Goal: Check status: Check status

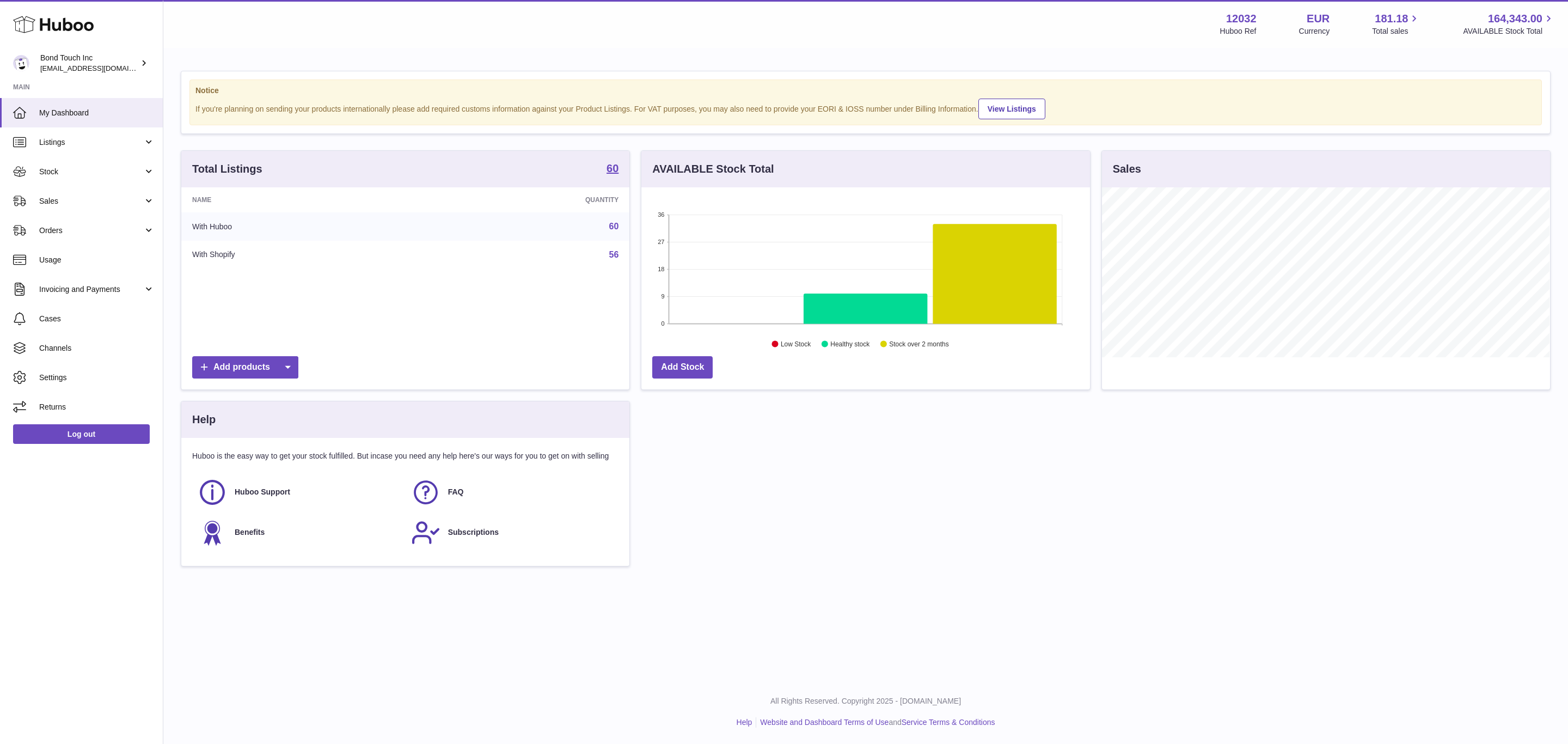
scroll to position [170, 447]
click at [93, 170] on span "Stock" at bounding box center [91, 172] width 104 height 10
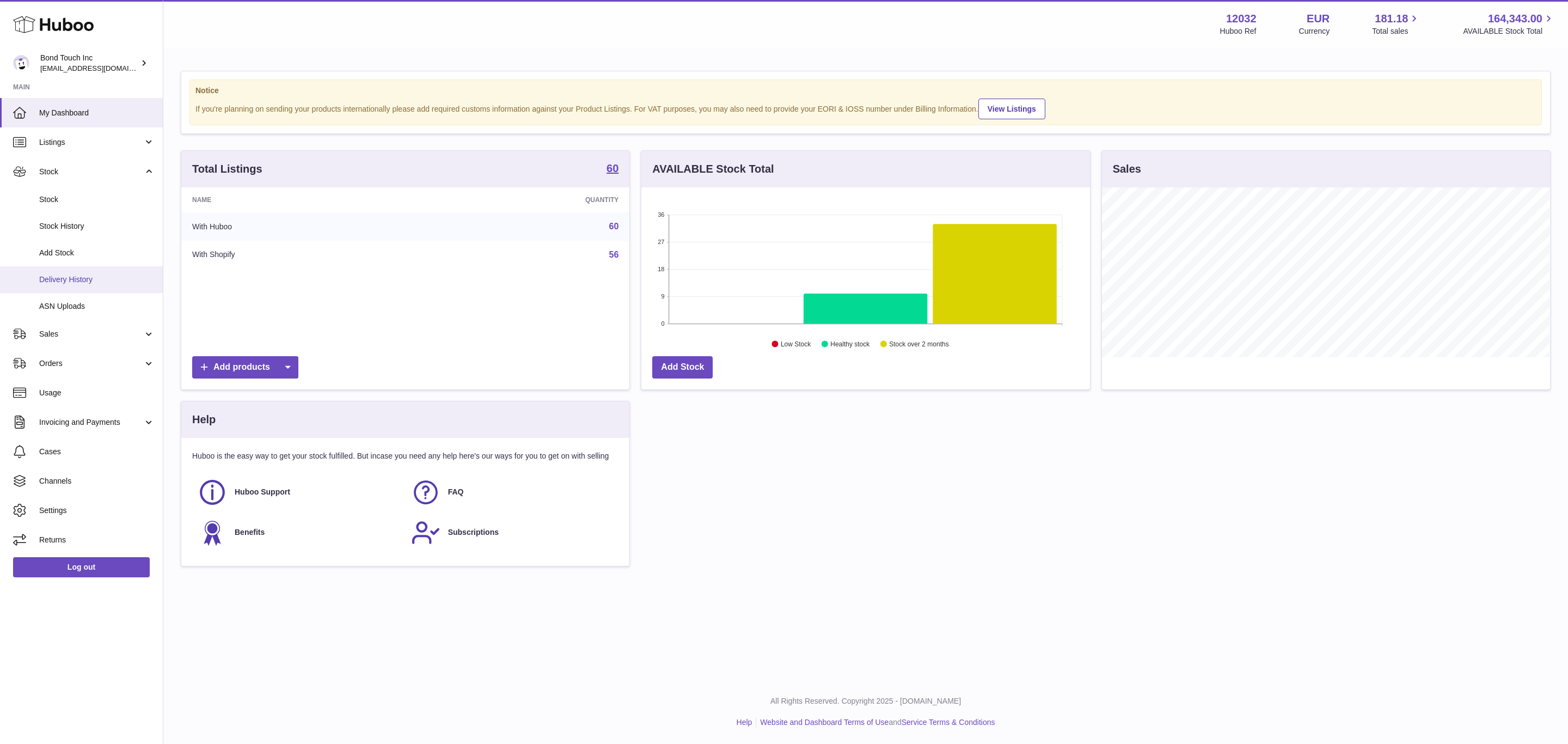
click at [83, 280] on span "Delivery History" at bounding box center [97, 279] width 116 height 10
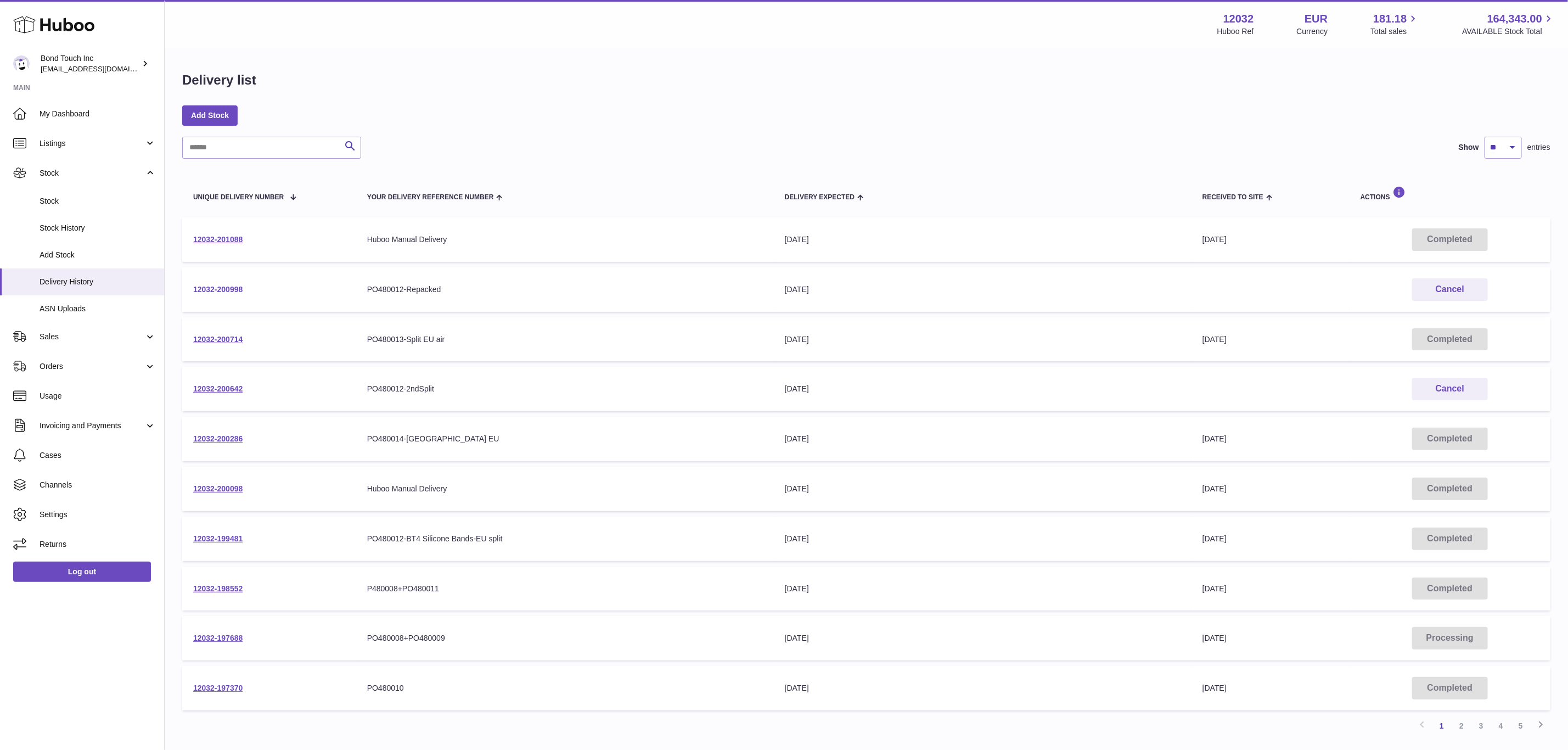
click at [211, 290] on link "12032-200998" at bounding box center [218, 289] width 49 height 9
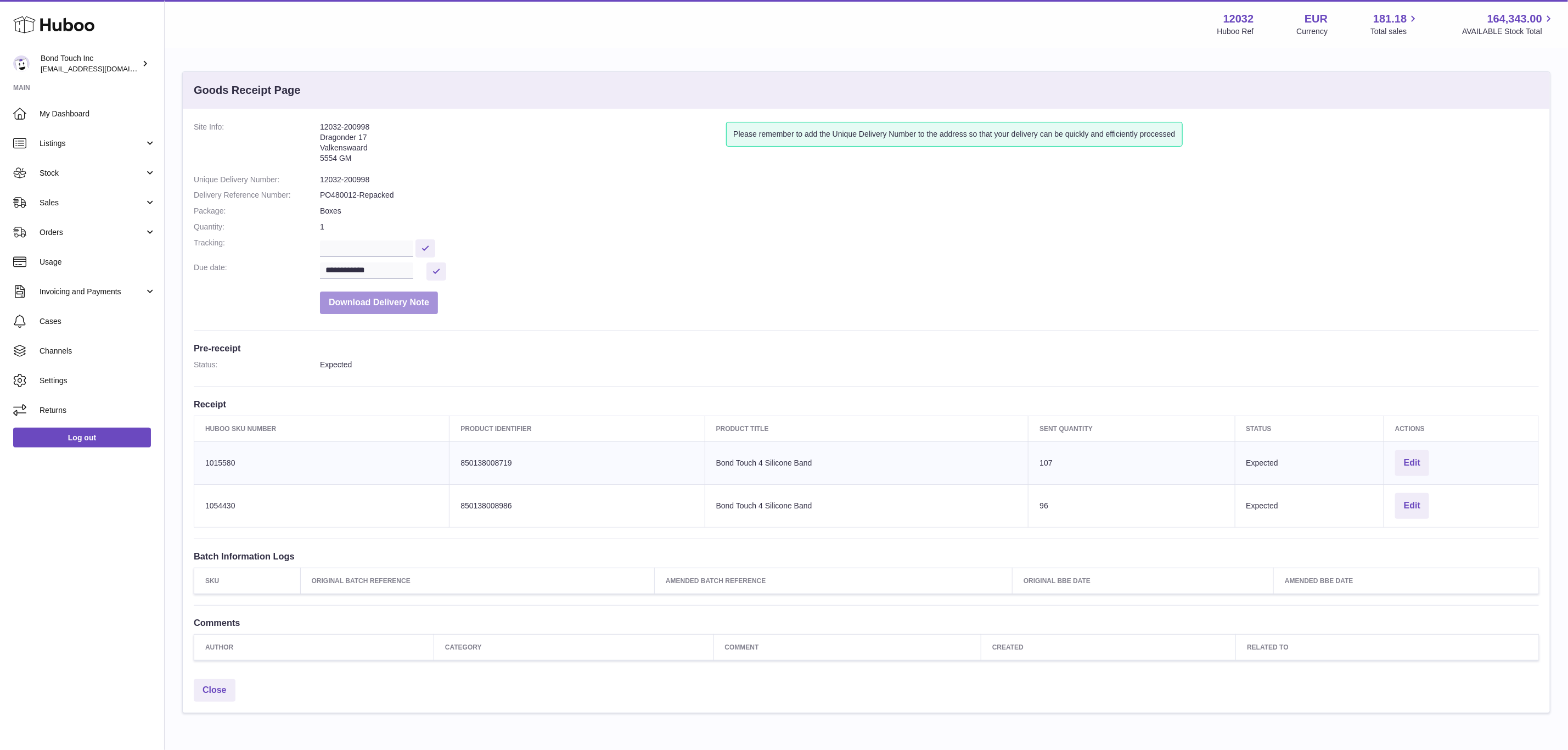
click at [412, 312] on button "Download Delivery Note" at bounding box center [379, 303] width 118 height 23
click at [84, 177] on span "Stock" at bounding box center [91, 173] width 105 height 10
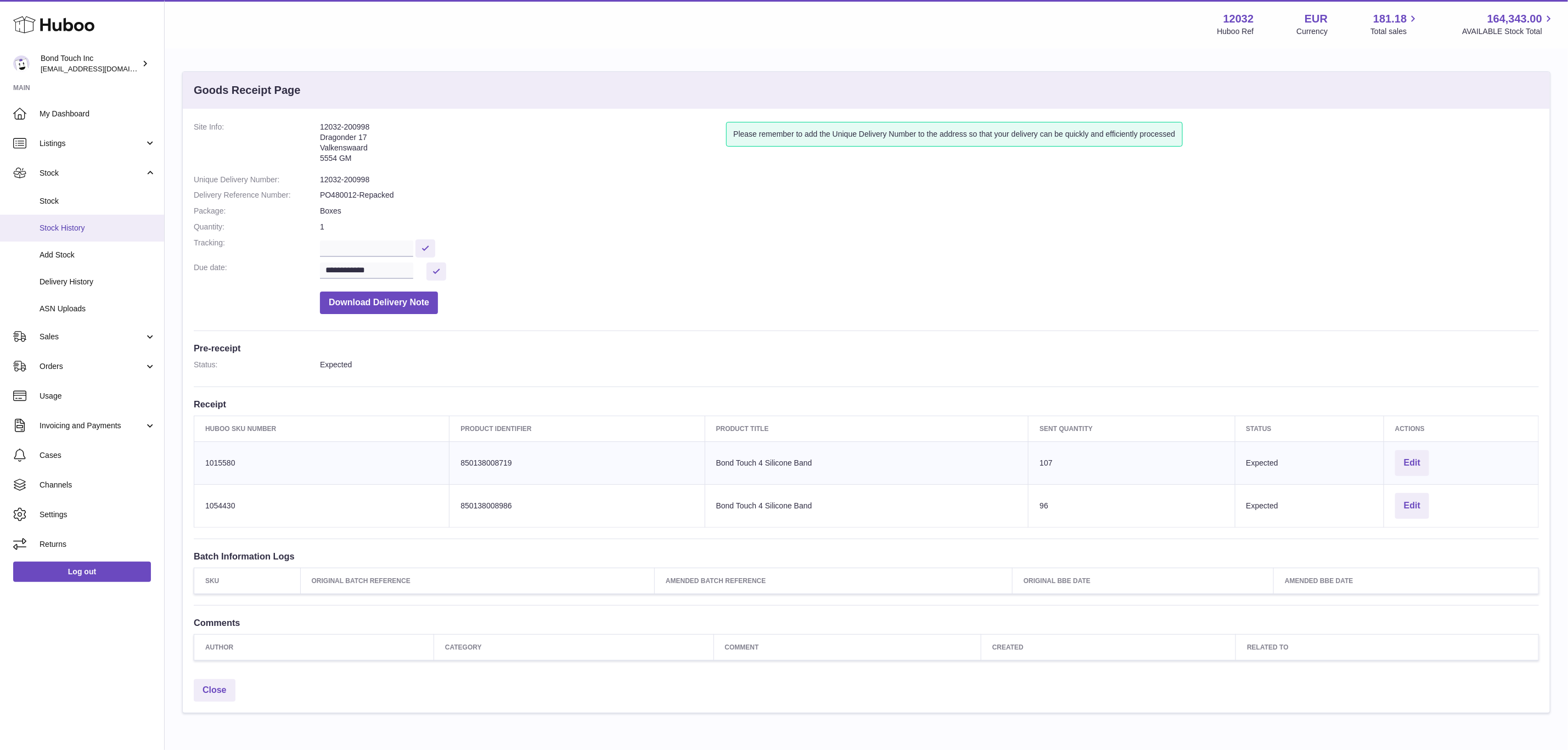
click at [75, 231] on span "Stock History" at bounding box center [98, 228] width 117 height 10
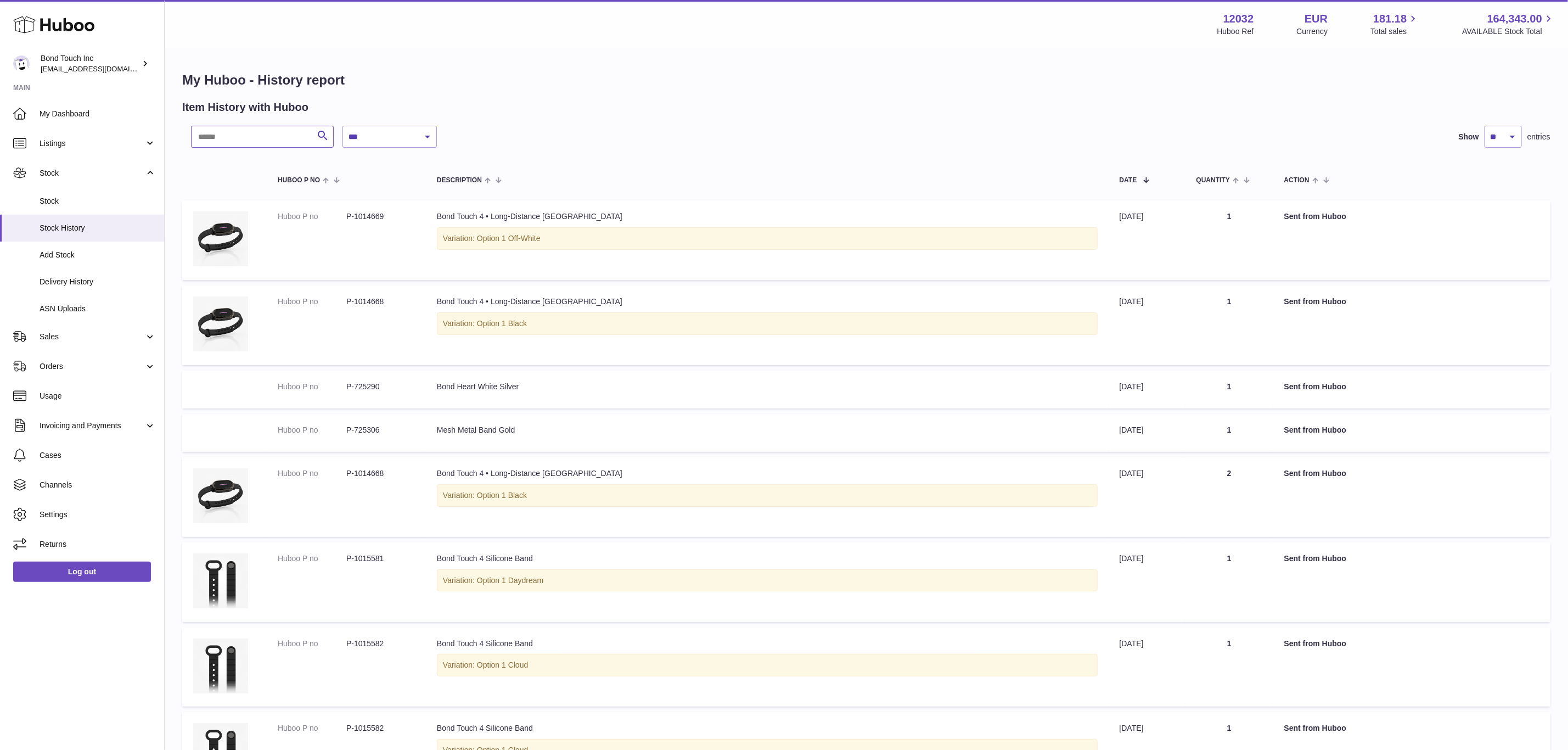
click at [288, 138] on input "text" at bounding box center [262, 137] width 143 height 22
click at [388, 141] on select "**********" at bounding box center [390, 137] width 95 height 22
select select "*"
click at [342, 126] on select "**********" at bounding box center [390, 137] width 95 height 22
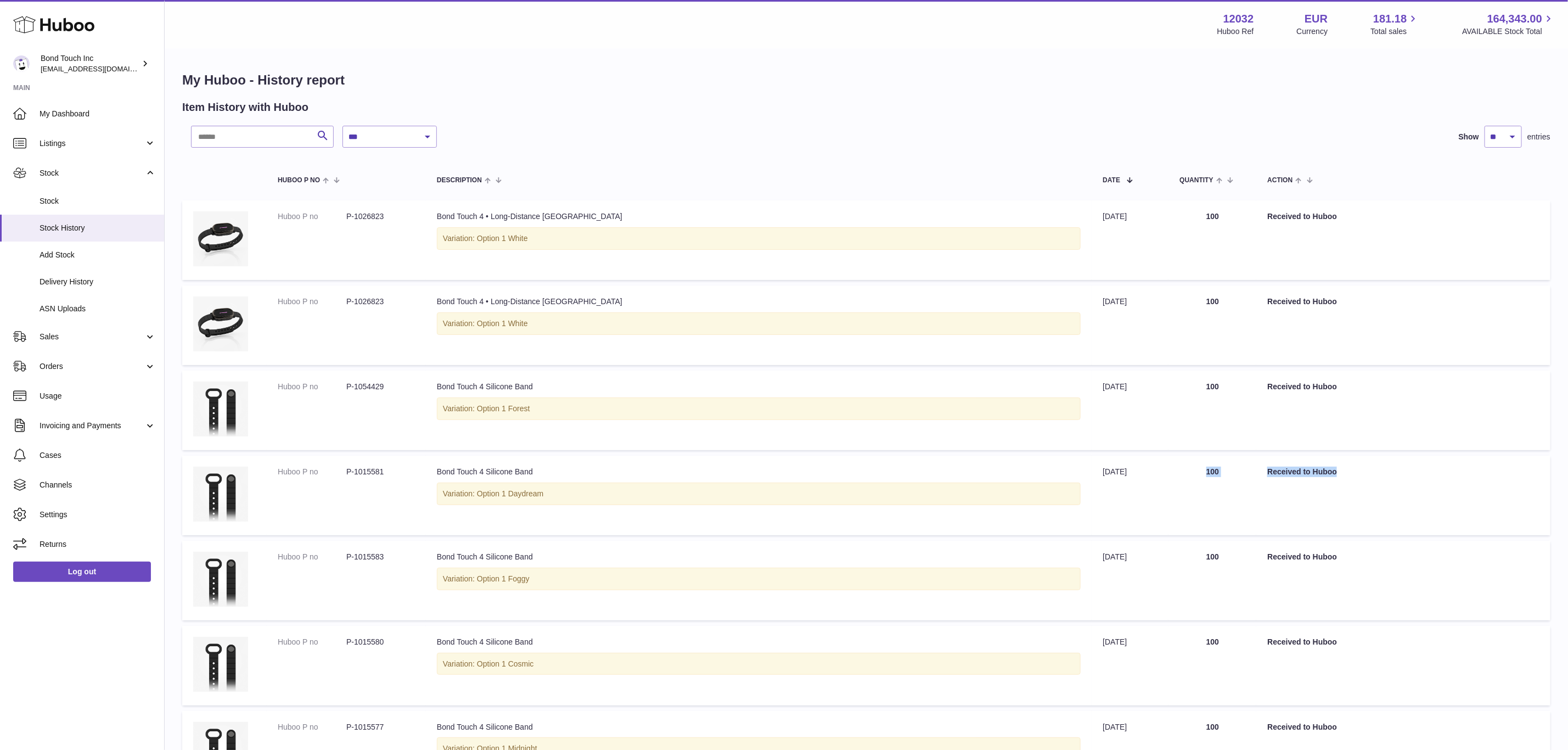
drag, startPoint x: 1289, startPoint y: 471, endPoint x: 1138, endPoint y: 471, distance: 151.0
click at [1138, 471] on tr "Huboo P no P-1015581 Description Bond Touch 4 Silicone Band Variation: Option 1…" at bounding box center [867, 495] width 1369 height 80
click at [75, 206] on link "Stock" at bounding box center [82, 201] width 164 height 27
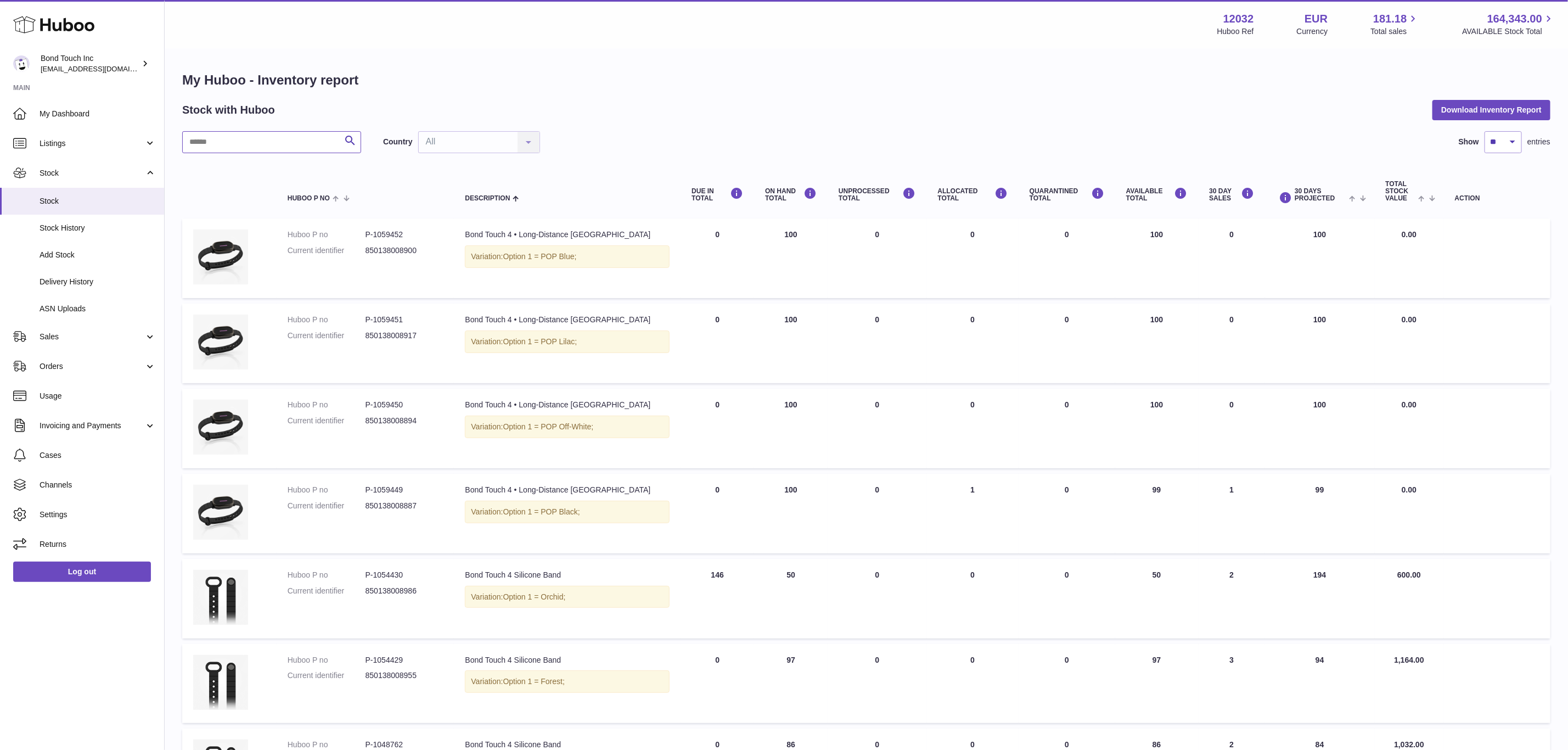
click at [278, 145] on input "text" at bounding box center [272, 142] width 179 height 22
type input "******"
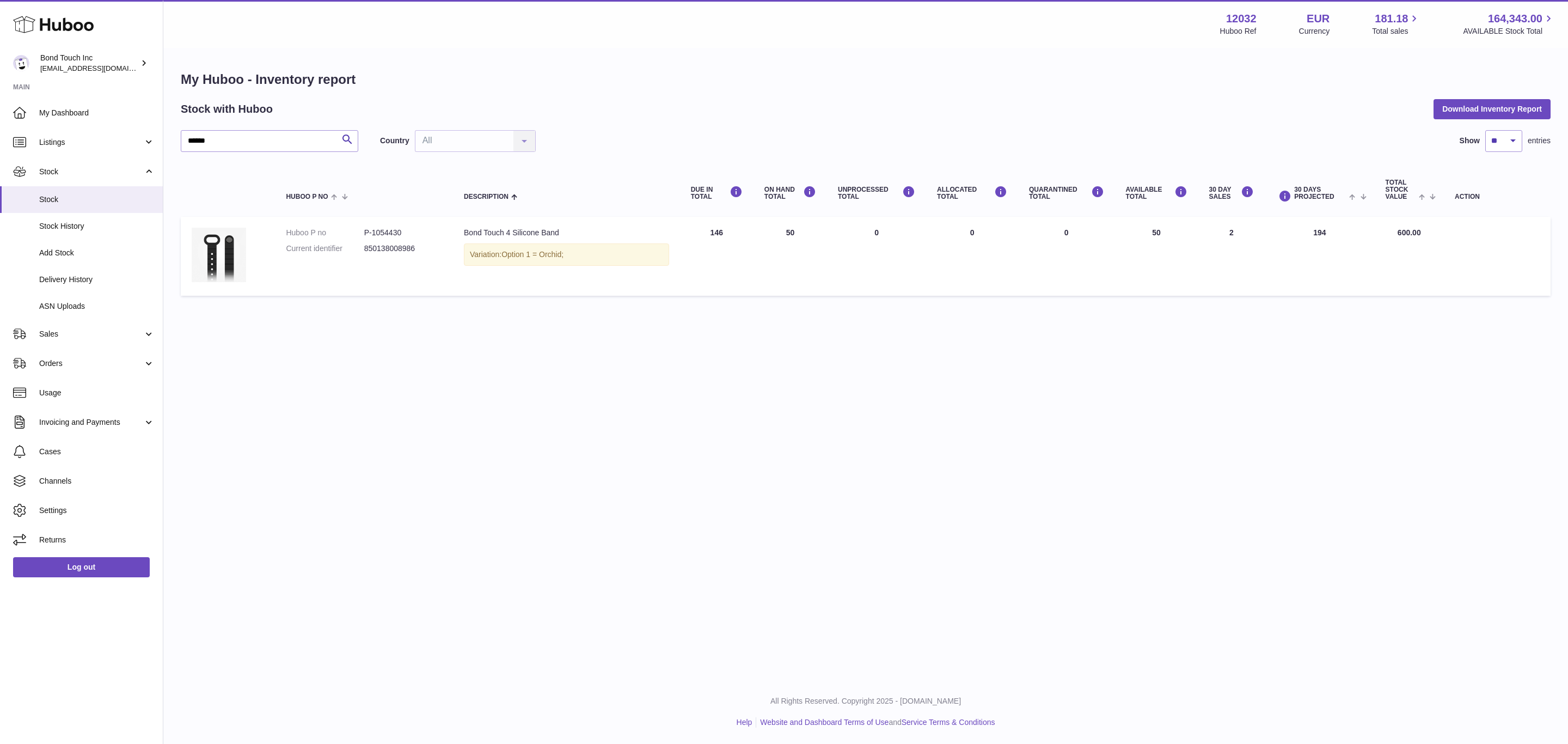
drag, startPoint x: 801, startPoint y: 230, endPoint x: 780, endPoint y: 230, distance: 21.0
click at [780, 230] on td "ON HAND Total 50" at bounding box center [790, 256] width 74 height 79
click at [64, 24] on use at bounding box center [53, 25] width 80 height 17
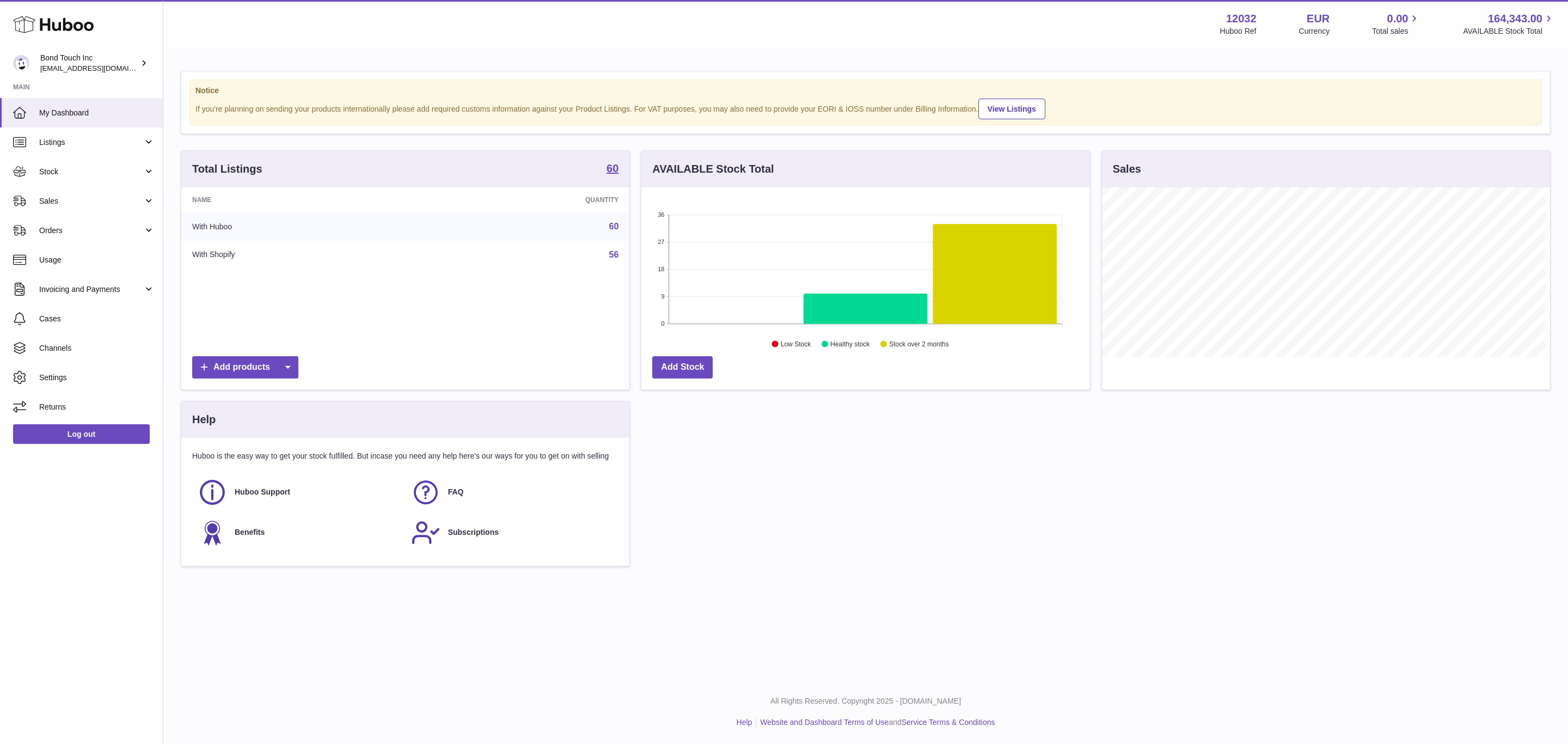
scroll to position [170, 447]
